Goal: Information Seeking & Learning: Learn about a topic

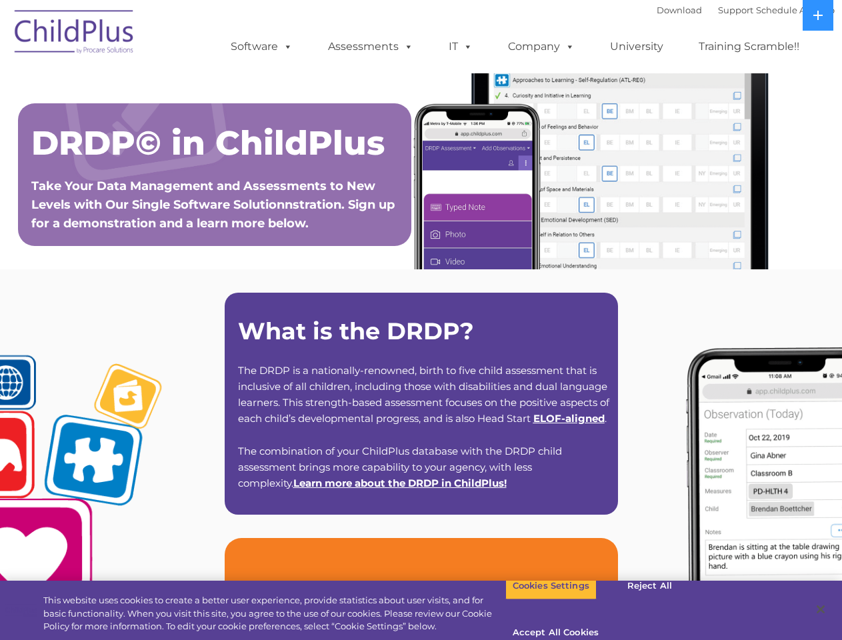
click at [421, 320] on strong "What is the DRDP?" at bounding box center [356, 331] width 236 height 29
click at [285, 46] on span at bounding box center [285, 46] width 15 height 13
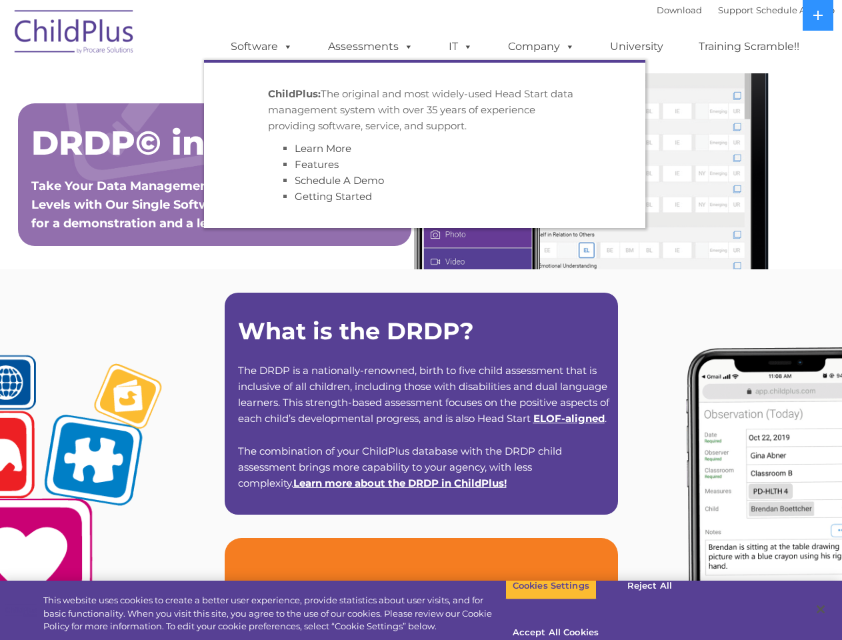
click at [406, 46] on span at bounding box center [406, 46] width 15 height 13
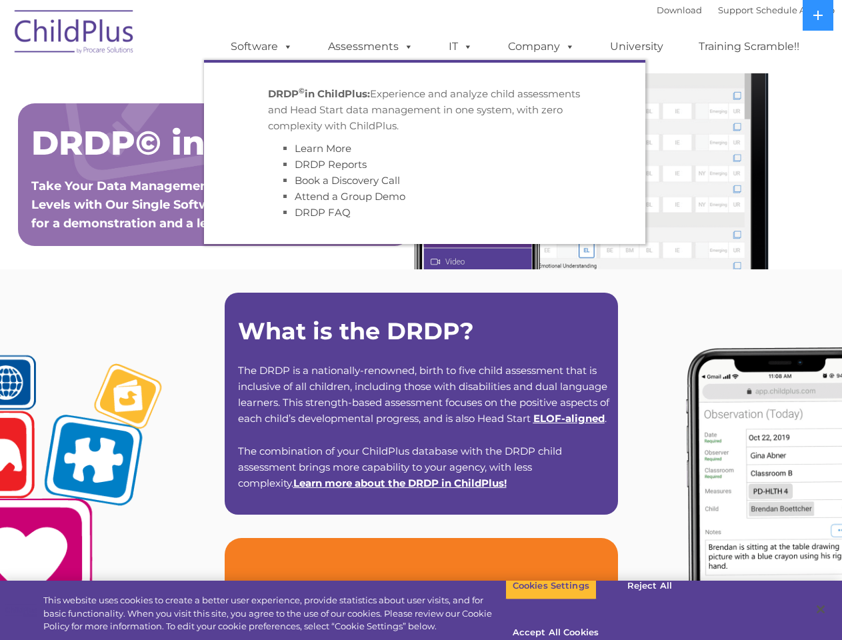
click at [461, 47] on span at bounding box center [465, 46] width 15 height 13
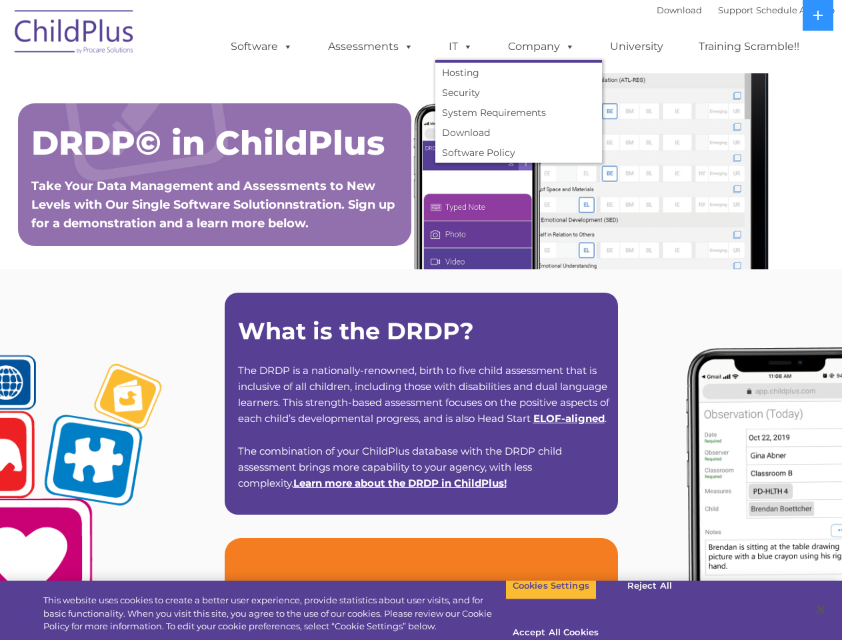
click at [465, 46] on span at bounding box center [465, 46] width 15 height 13
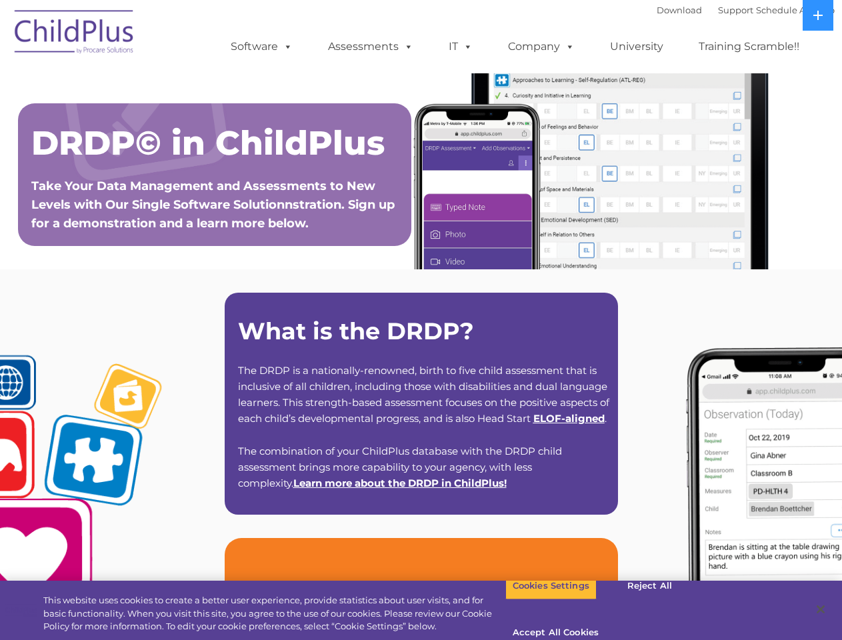
click at [541, 47] on link "Company" at bounding box center [541, 46] width 93 height 27
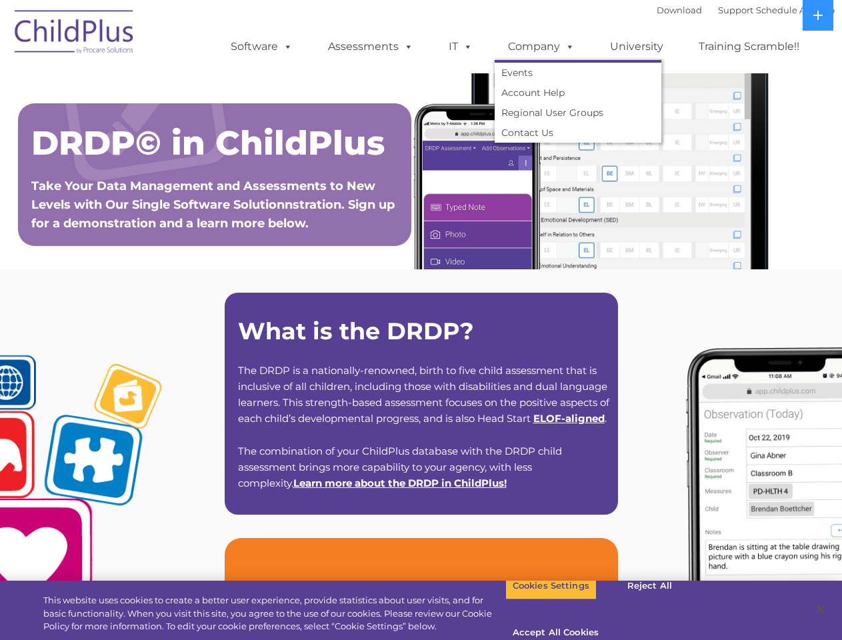
click at [567, 46] on span at bounding box center [567, 46] width 15 height 13
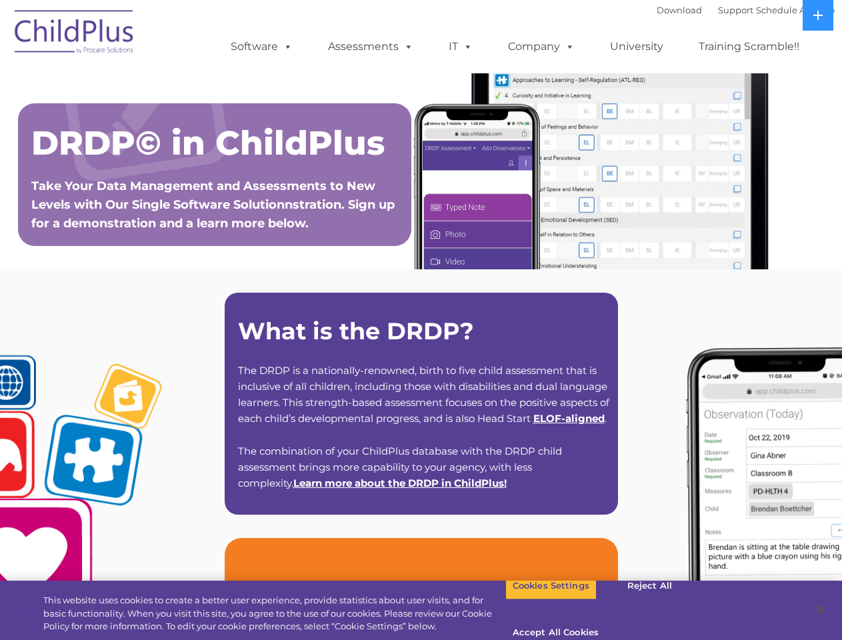
click at [818, 15] on icon at bounding box center [817, 15] width 9 height 9
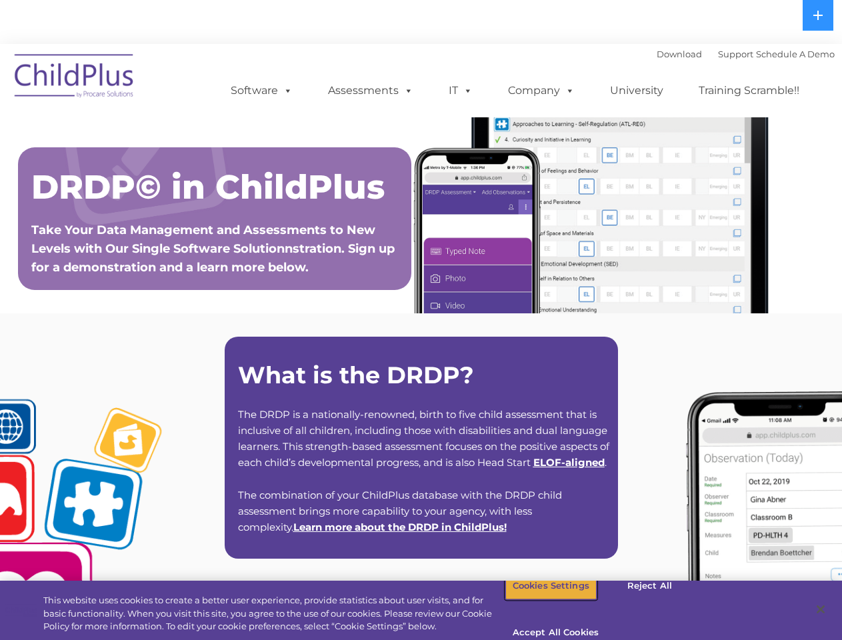
click at [541, 600] on button "Cookies Settings" at bounding box center [550, 586] width 91 height 28
